Goal: Task Accomplishment & Management: Use online tool/utility

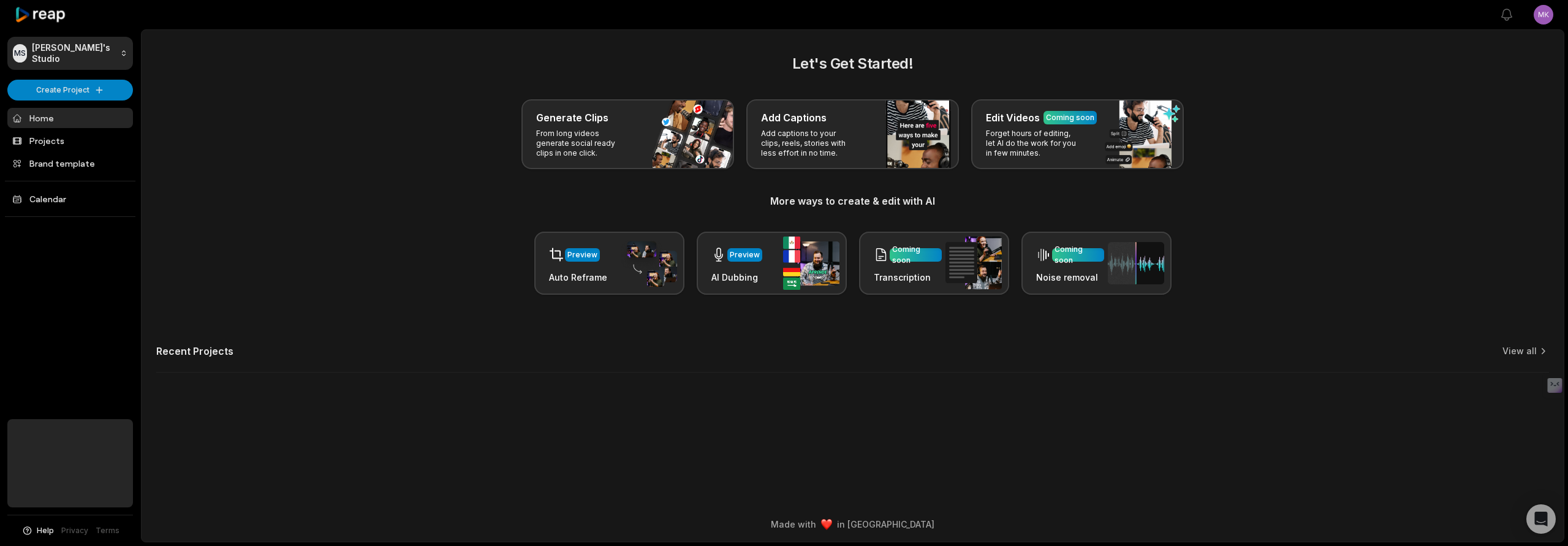
click at [46, 100] on div "MS Michaele's Studio Create Project Home Projects Brand template Calendar Help …" at bounding box center [70, 273] width 141 height 546
click at [55, 94] on html "MS Michaele's Studio Create Project Home Projects Brand template Calendar Help …" at bounding box center [784, 273] width 1568 height 546
click at [60, 114] on link "Create Clips" at bounding box center [70, 115] width 120 height 20
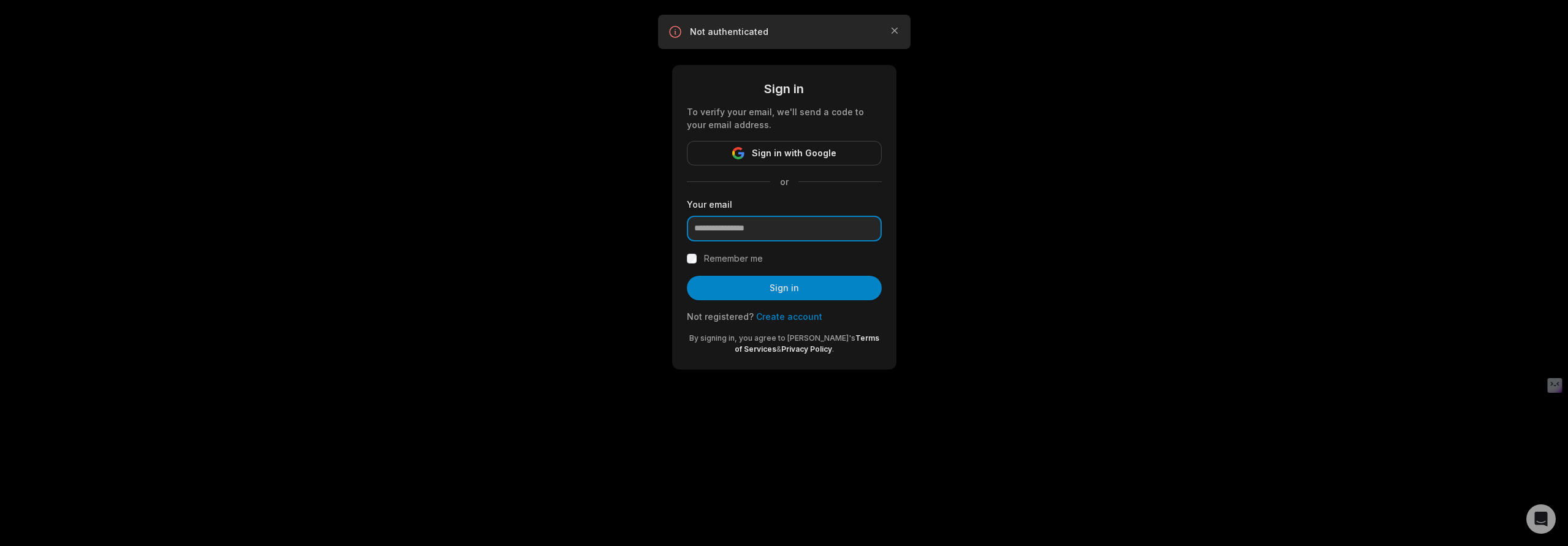
click at [781, 237] on input "email" at bounding box center [785, 228] width 195 height 26
type input "**********"
click at [708, 260] on label "Remember me" at bounding box center [733, 258] width 59 height 14
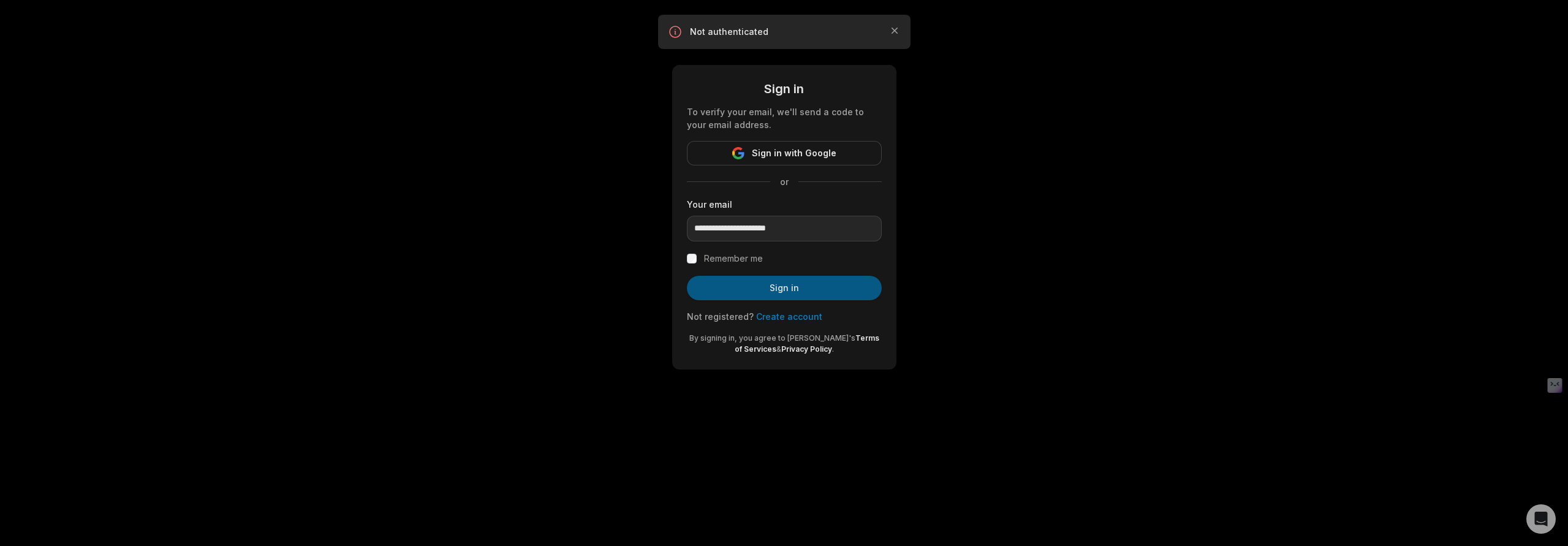
click at [761, 294] on button "Sign in" at bounding box center [785, 287] width 195 height 25
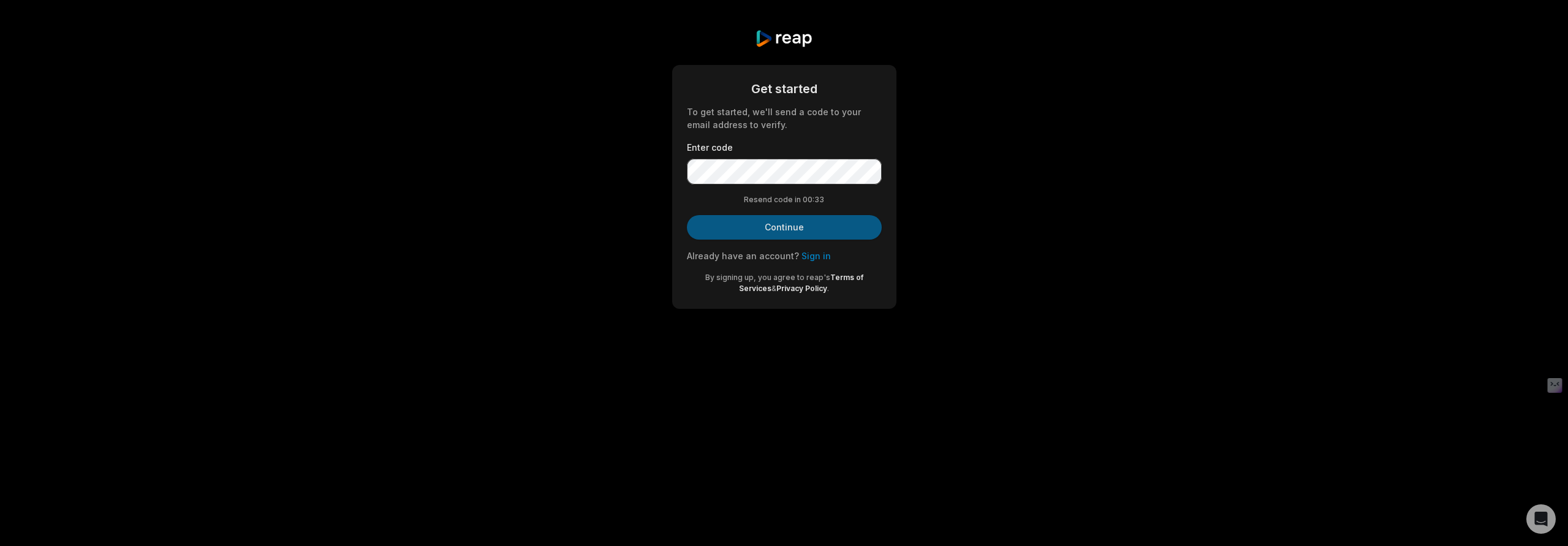
click at [796, 232] on button "Continue" at bounding box center [785, 227] width 195 height 25
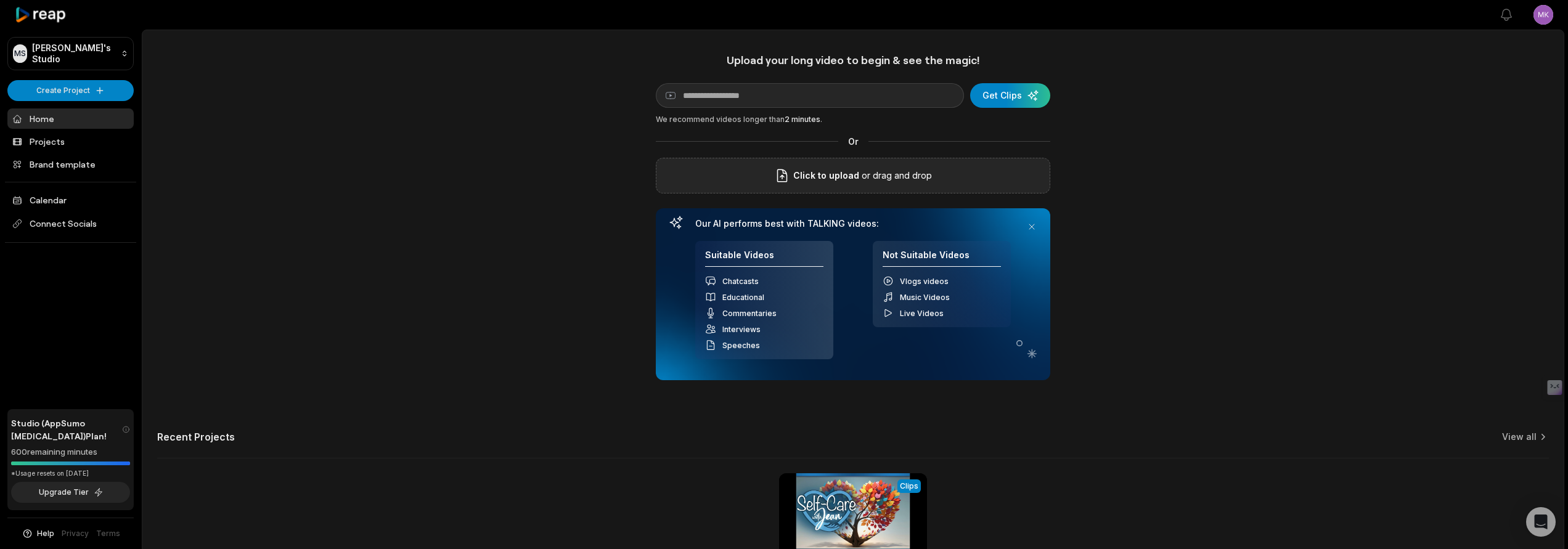
click at [895, 178] on p "or drag and drop" at bounding box center [895, 175] width 73 height 15
click at [887, 177] on p "or drag and drop" at bounding box center [895, 175] width 73 height 15
click at [861, 173] on p "or drag and drop" at bounding box center [895, 175] width 73 height 15
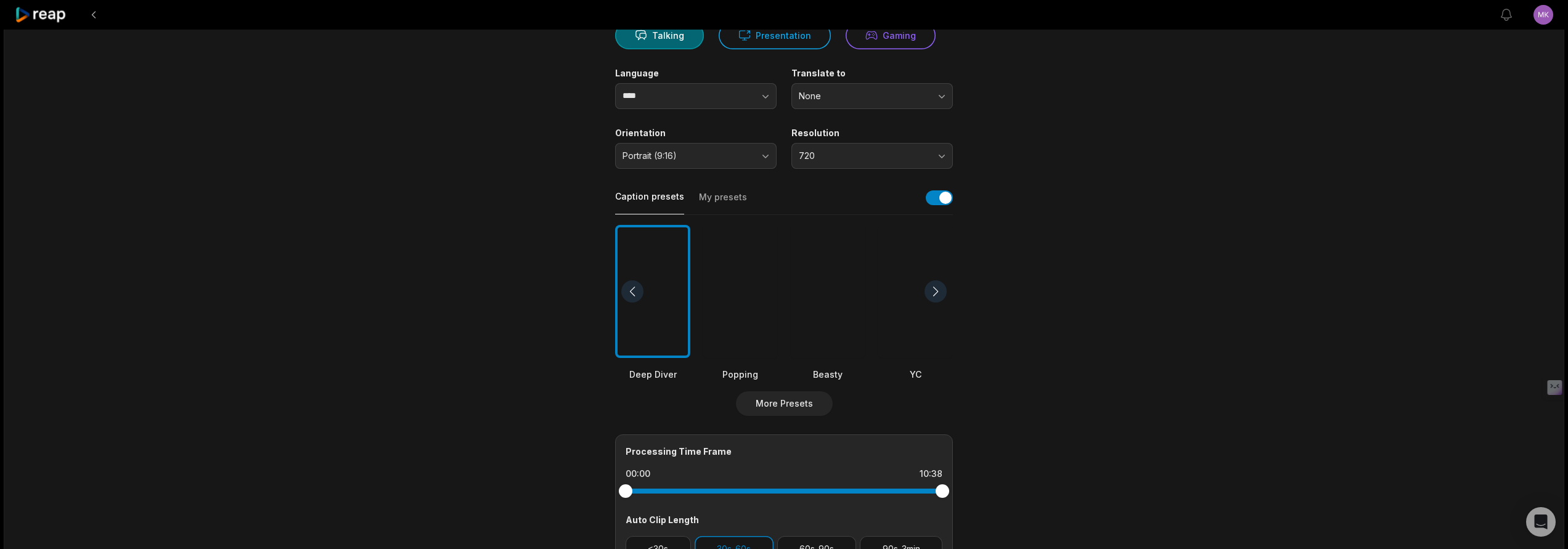
scroll to position [151, 0]
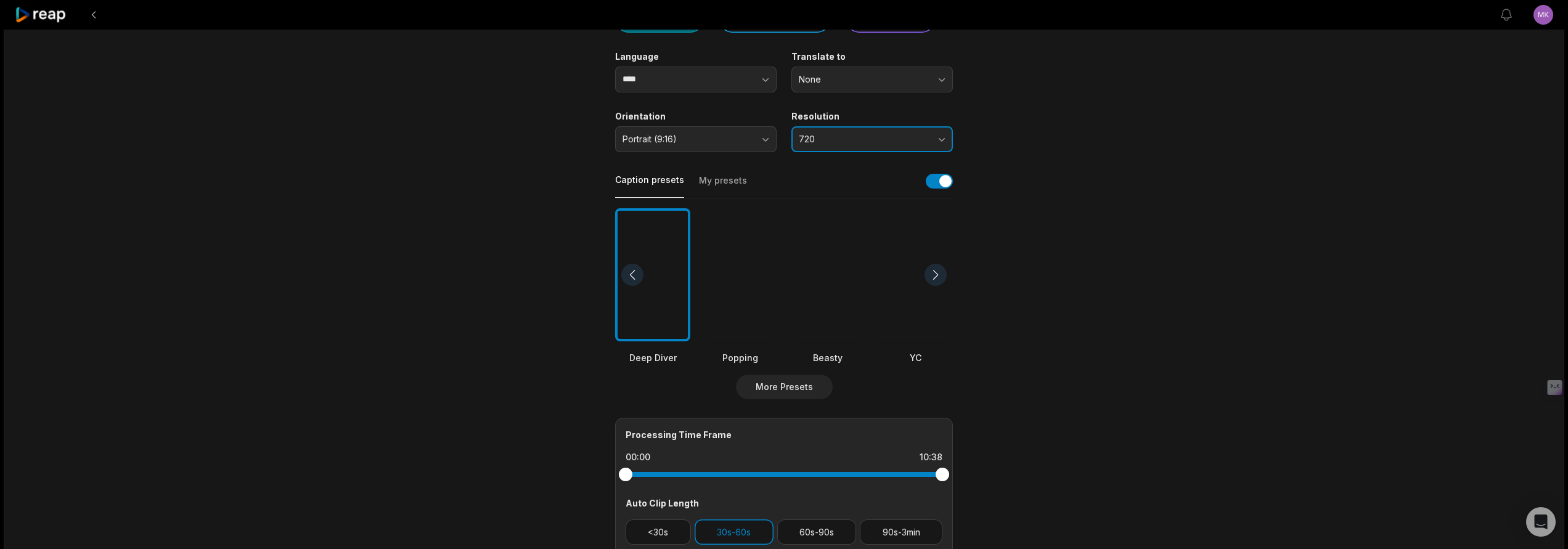
click at [888, 139] on span "720" at bounding box center [863, 139] width 130 height 11
click at [1007, 130] on main "10:38 NPRAudio.mp4 Get Clips Select Video Genre Talking Presentation Gaming Lan…" at bounding box center [783, 274] width 597 height 749
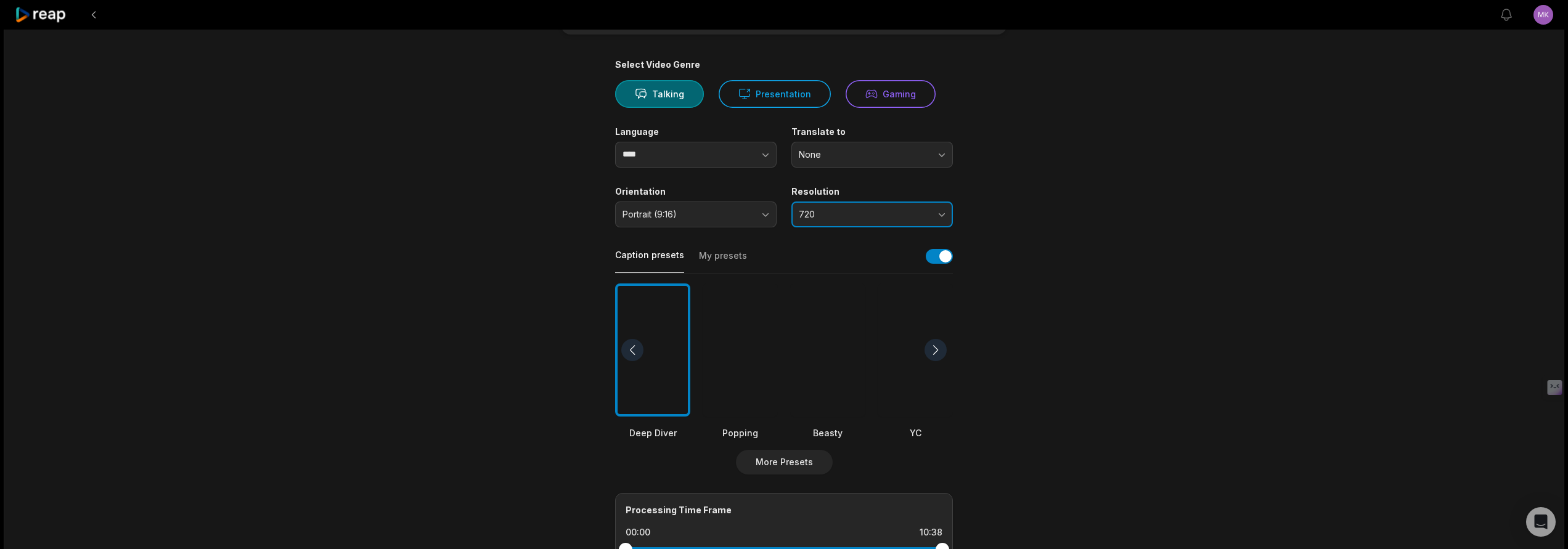
scroll to position [0, 0]
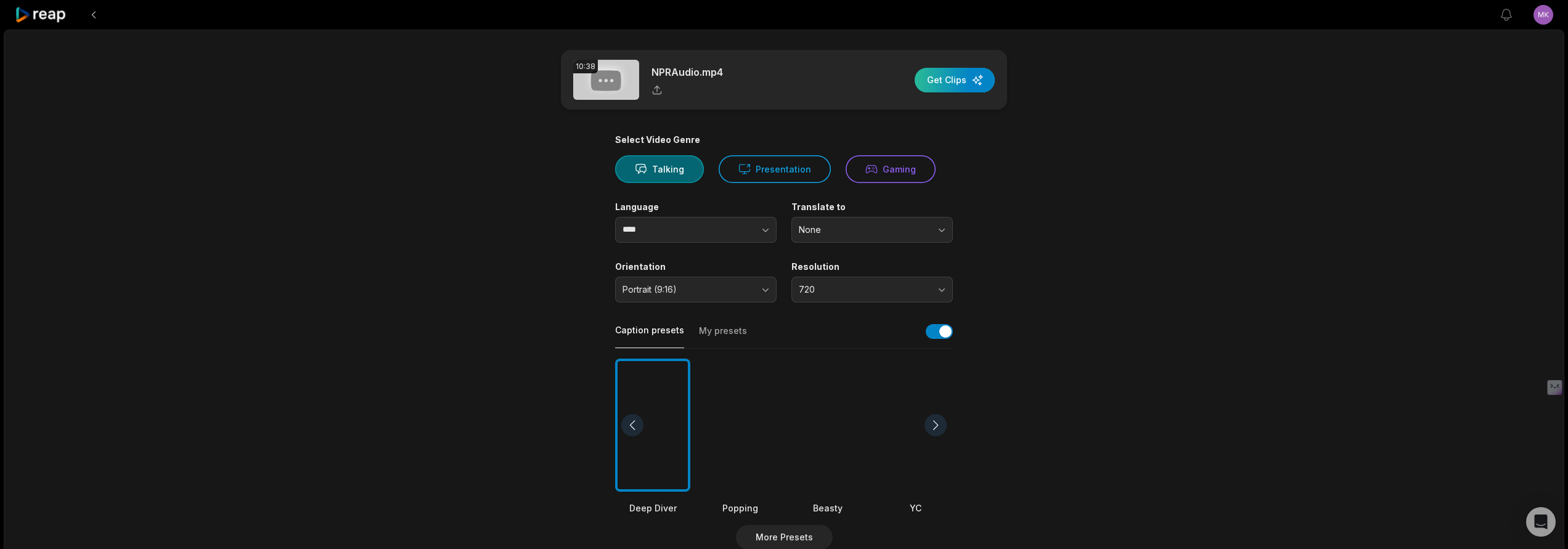
click at [960, 82] on div "button" at bounding box center [954, 80] width 80 height 25
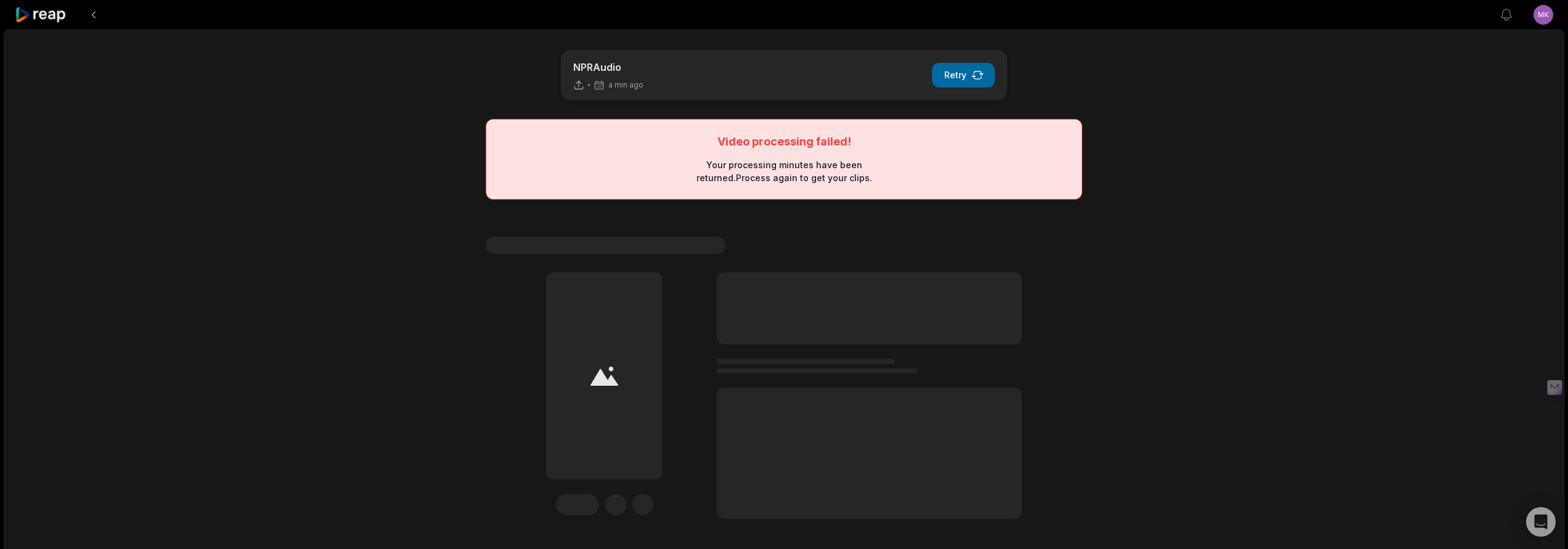
click at [969, 75] on button "Retry" at bounding box center [962, 75] width 63 height 25
click at [947, 82] on button "Retry" at bounding box center [962, 75] width 63 height 25
click at [959, 75] on button "Retry" at bounding box center [962, 75] width 63 height 25
click at [961, 68] on button "Retry" at bounding box center [962, 75] width 63 height 25
click at [974, 72] on icon "button" at bounding box center [978, 75] width 11 height 8
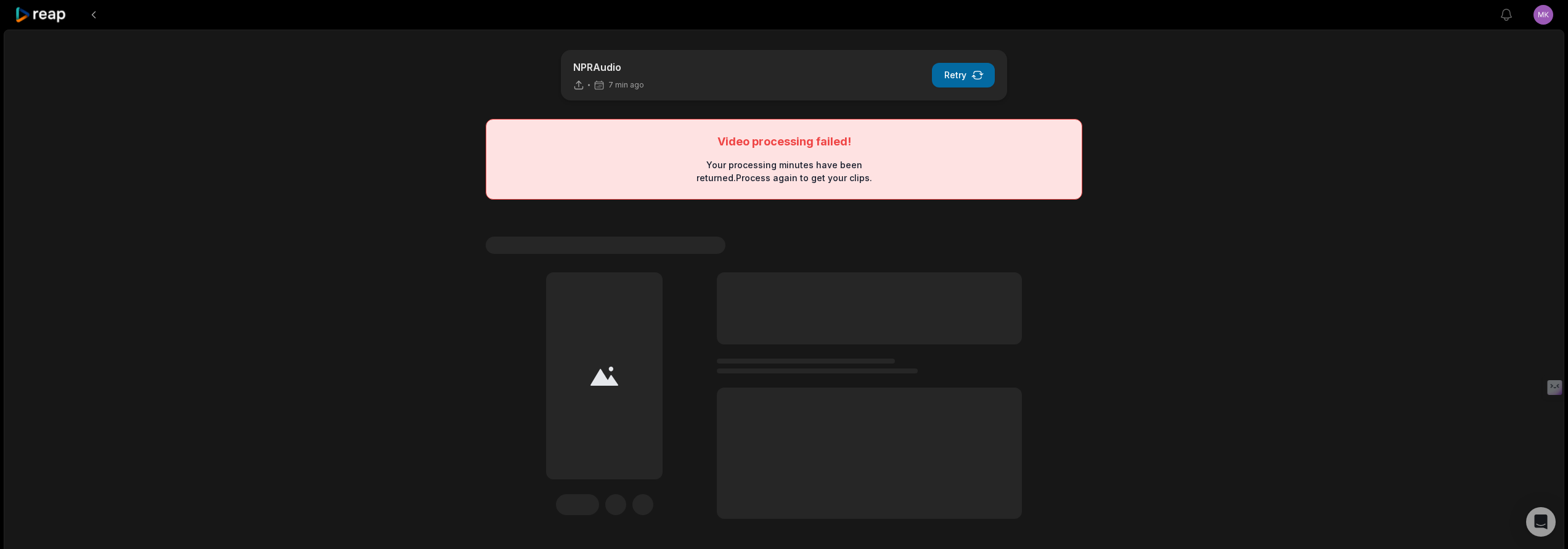
click at [954, 82] on button "Retry" at bounding box center [962, 75] width 63 height 25
click at [949, 73] on button "Retry" at bounding box center [962, 75] width 63 height 25
click at [974, 80] on icon "button" at bounding box center [977, 75] width 12 height 12
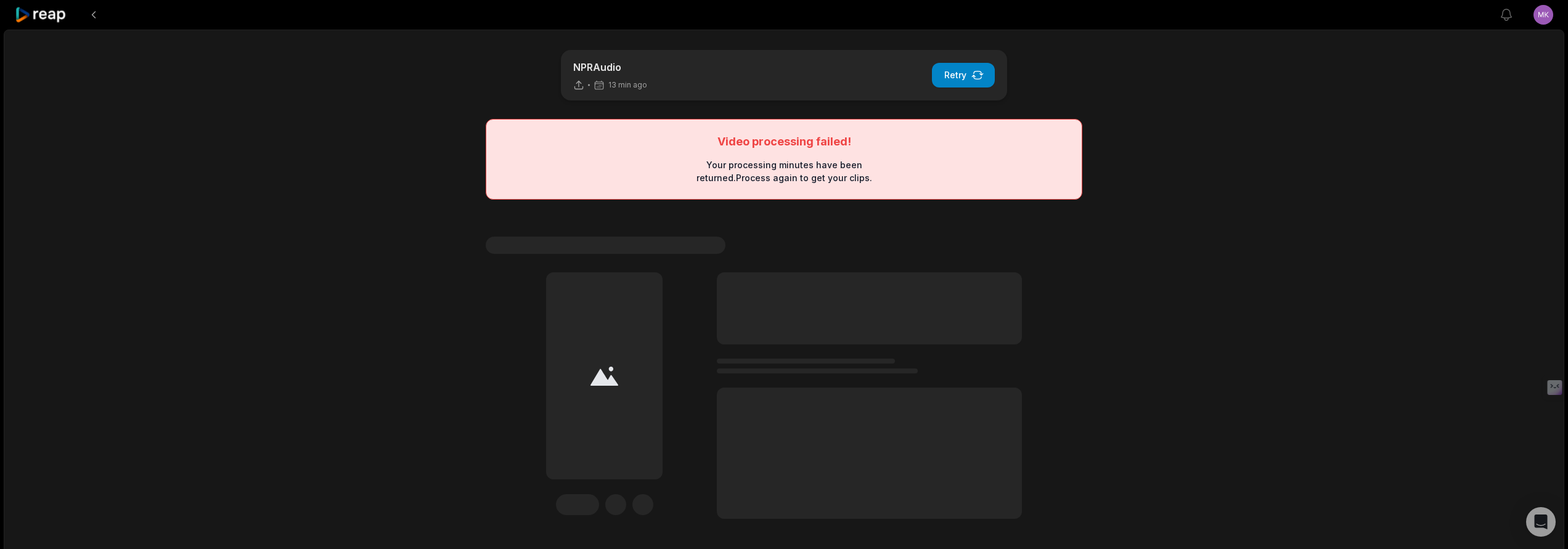
click at [974, 80] on icon "button" at bounding box center [977, 75] width 12 height 12
click at [953, 77] on button "Retry" at bounding box center [962, 75] width 63 height 25
click at [955, 87] on button "Retry" at bounding box center [962, 75] width 63 height 25
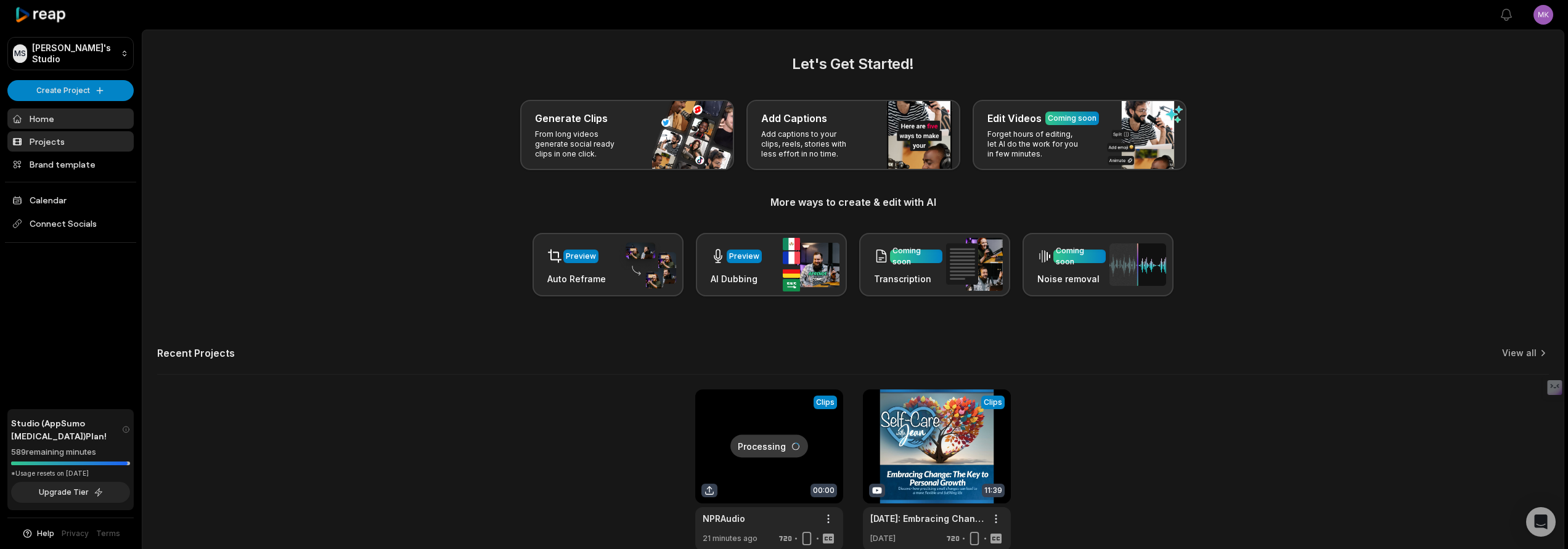
click at [56, 134] on link "Projects" at bounding box center [71, 141] width 127 height 20
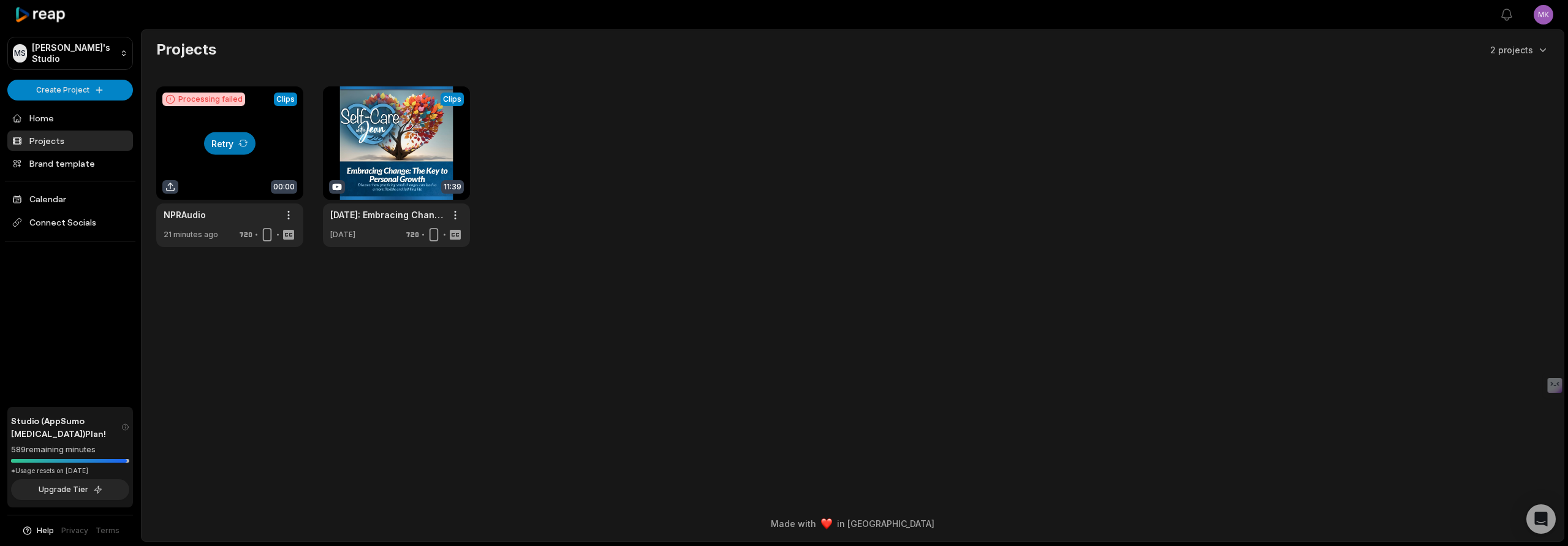
click at [181, 133] on div at bounding box center [230, 166] width 147 height 160
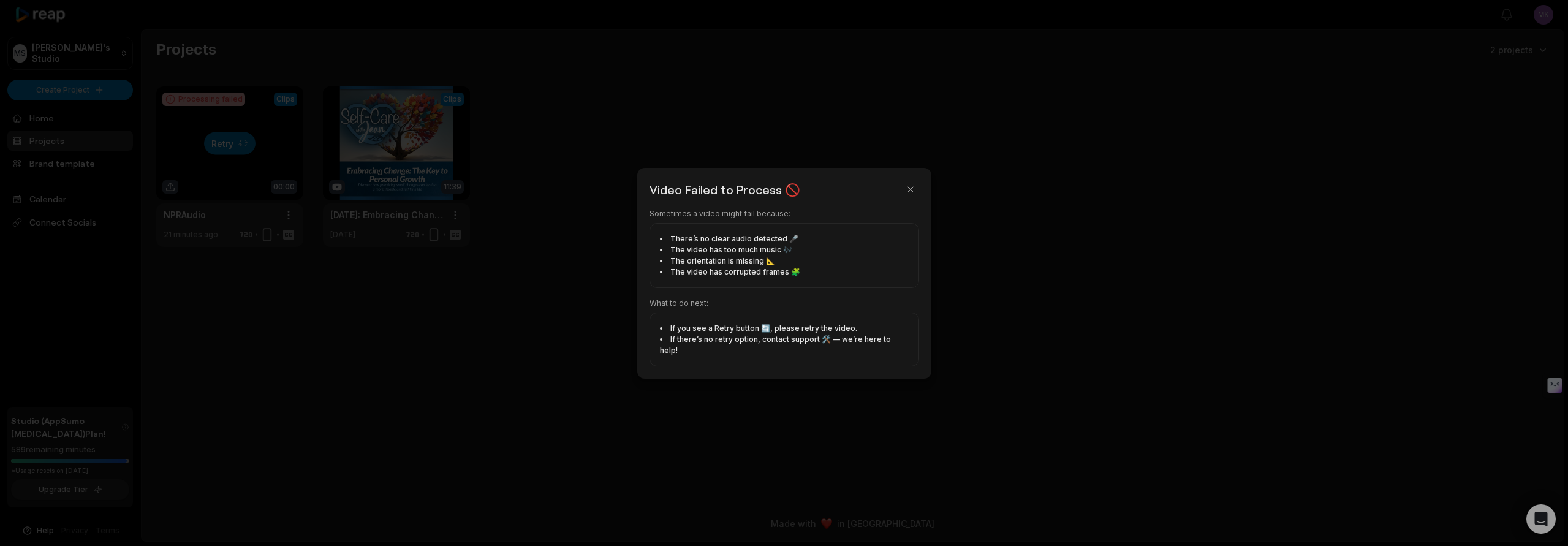
click at [481, 283] on div at bounding box center [784, 273] width 1568 height 546
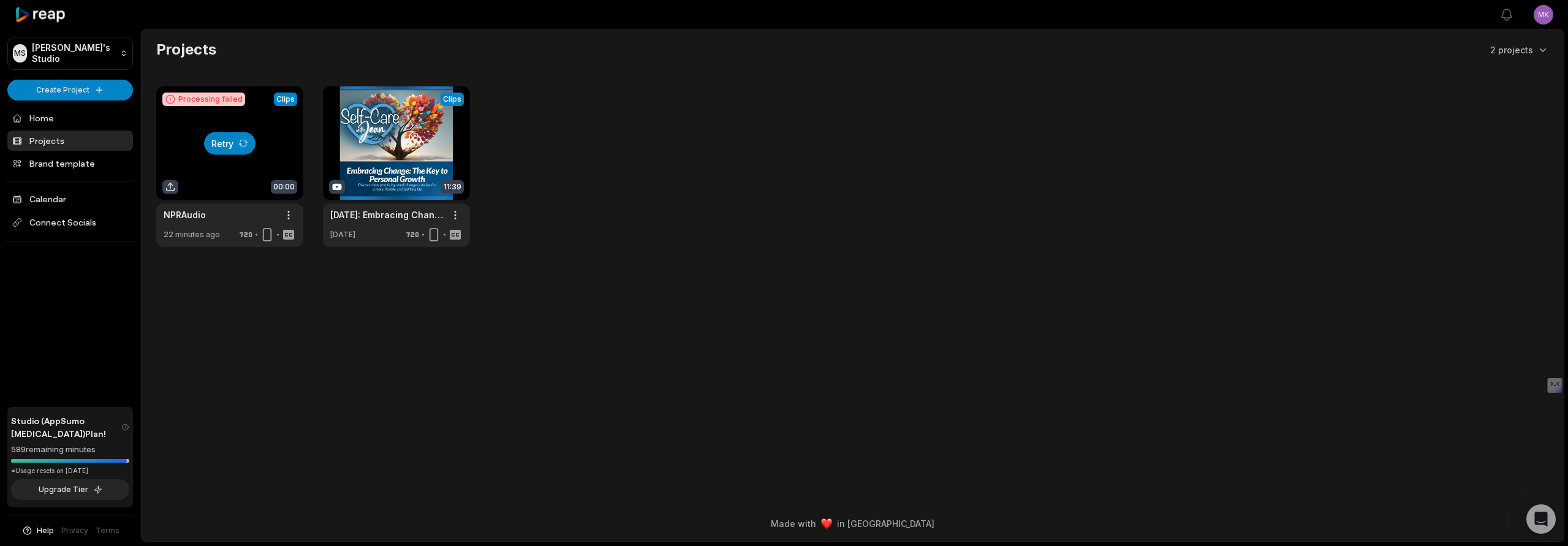
click at [228, 143] on button "Retry" at bounding box center [230, 143] width 52 height 23
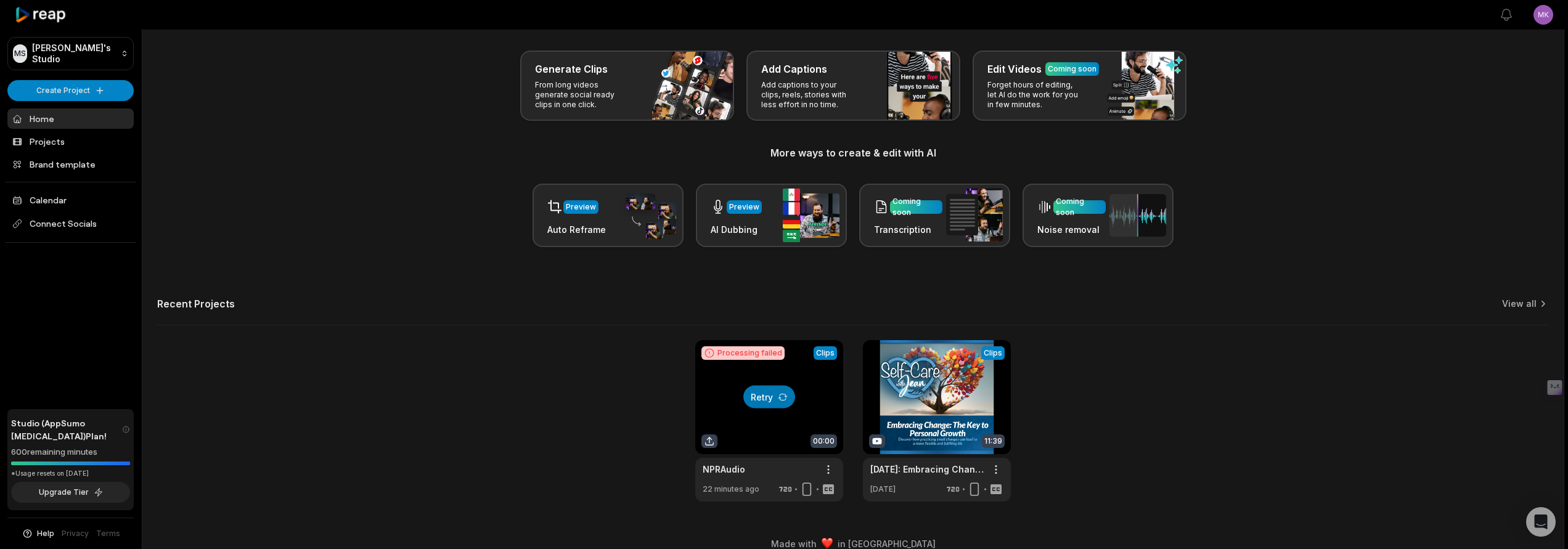
scroll to position [66, 0]
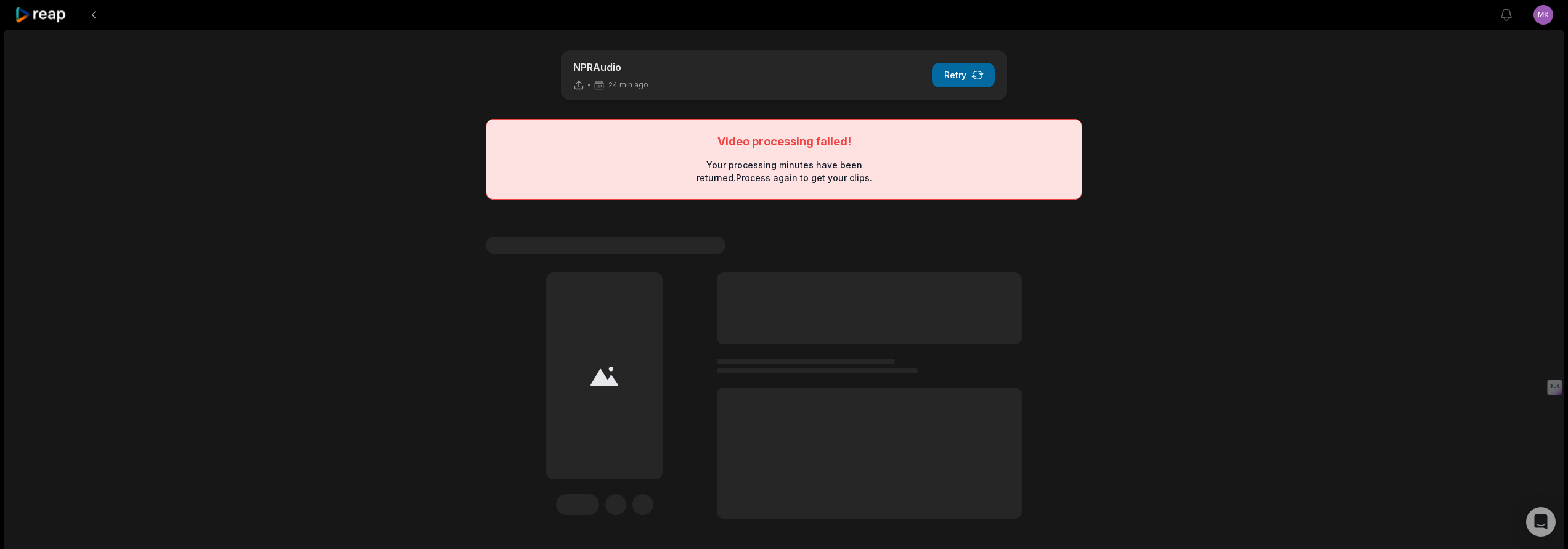
click at [976, 78] on icon "button" at bounding box center [977, 75] width 12 height 12
